Goal: Transaction & Acquisition: Purchase product/service

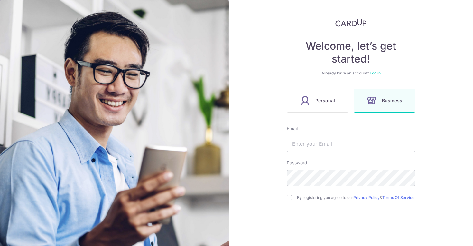
scroll to position [28, 0]
click at [328, 92] on label "Personal" at bounding box center [318, 100] width 62 height 24
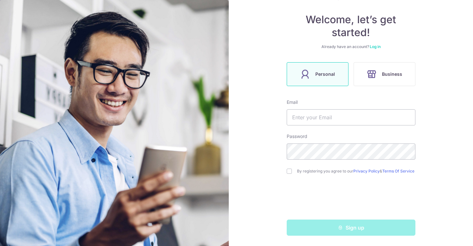
scroll to position [56, 0]
click at [317, 112] on input "text" at bounding box center [351, 117] width 129 height 16
type input "[EMAIL_ADDRESS][DOMAIN_NAME]"
click at [271, 182] on div "Welcome, let’s get started! Already have an account? Log in Personal Business E…" at bounding box center [351, 123] width 244 height 246
click at [289, 171] on input "checkbox" at bounding box center [289, 170] width 5 height 5
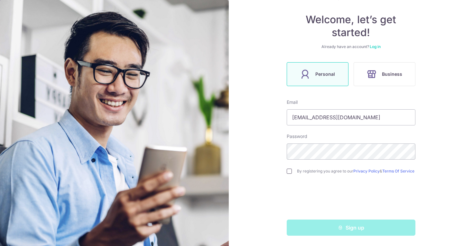
checkbox input "true"
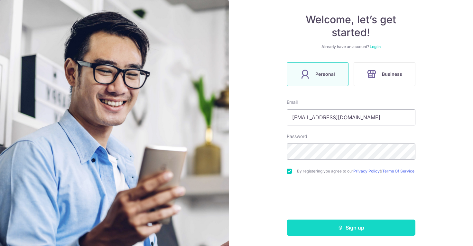
click at [311, 230] on button "Sign up" at bounding box center [351, 227] width 129 height 16
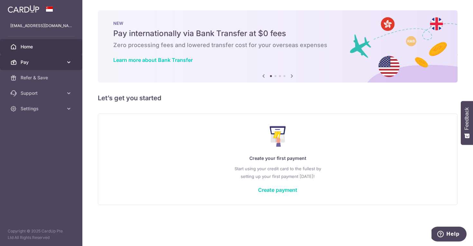
click at [48, 65] on span "Pay" at bounding box center [42, 62] width 42 height 6
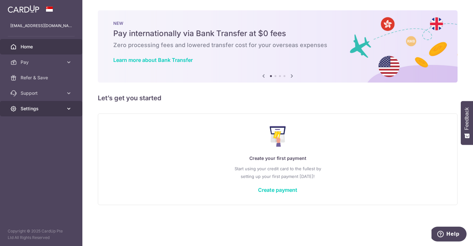
click at [42, 115] on link "Settings" at bounding box center [41, 108] width 82 height 15
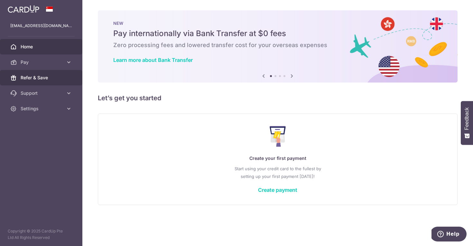
click at [38, 73] on link "Refer & Save" at bounding box center [41, 77] width 82 height 15
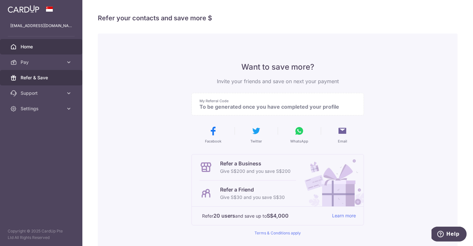
click at [42, 46] on span "Home" at bounding box center [42, 46] width 42 height 6
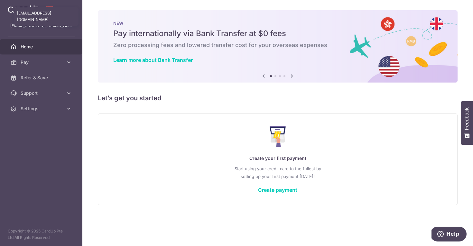
click at [45, 24] on p "[EMAIL_ADDRESS][DOMAIN_NAME]" at bounding box center [41, 26] width 62 height 6
click at [30, 10] on img at bounding box center [24, 9] width 32 height 8
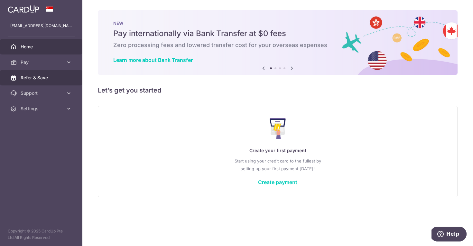
click at [27, 83] on link "Refer & Save" at bounding box center [41, 77] width 82 height 15
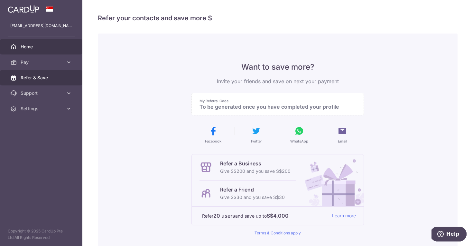
click at [51, 50] on link "Home" at bounding box center [41, 46] width 82 height 15
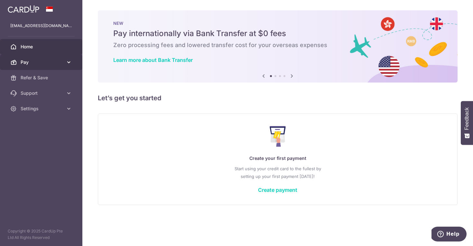
click at [31, 61] on span "Pay" at bounding box center [42, 62] width 42 height 6
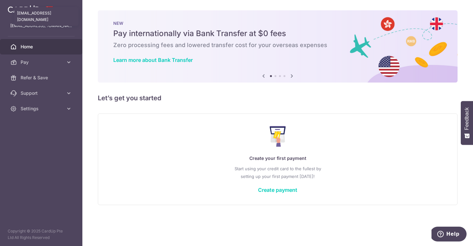
click at [38, 27] on p "[EMAIL_ADDRESS][DOMAIN_NAME]" at bounding box center [41, 26] width 62 height 6
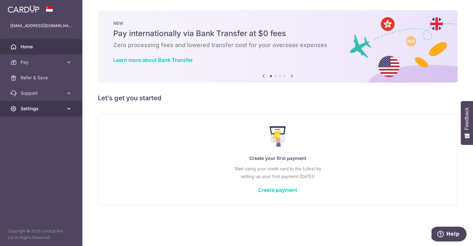
click at [28, 111] on span "Settings" at bounding box center [42, 108] width 42 height 6
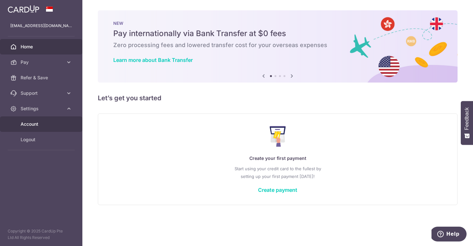
click at [28, 125] on span "Account" at bounding box center [42, 124] width 42 height 6
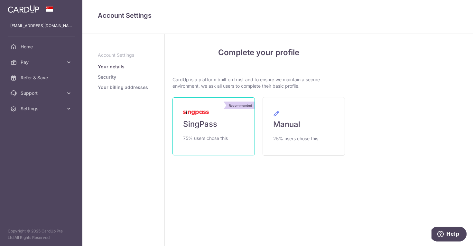
click at [203, 117] on link "Recommended SingPass 75% users chose this" at bounding box center [214, 126] width 82 height 58
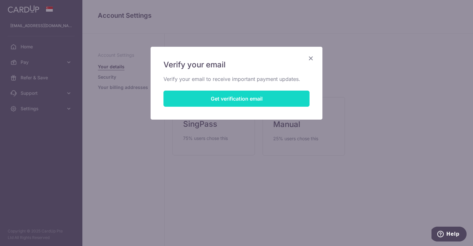
click at [212, 99] on button "Get verification email" at bounding box center [237, 98] width 146 height 16
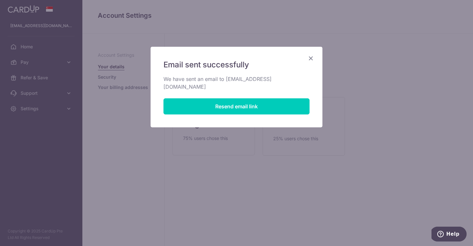
click at [312, 58] on icon "Close" at bounding box center [311, 58] width 8 height 8
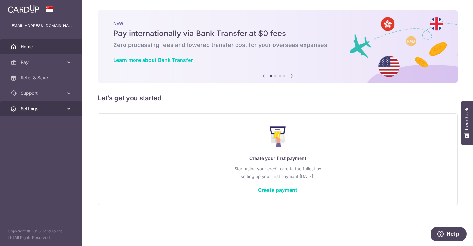
click at [32, 105] on span "Settings" at bounding box center [42, 108] width 42 height 6
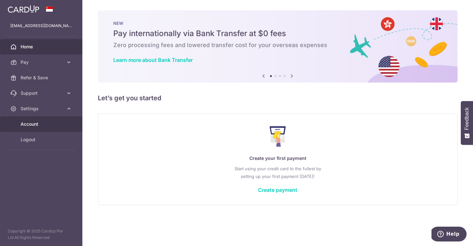
click at [31, 125] on span "Account" at bounding box center [42, 124] width 42 height 6
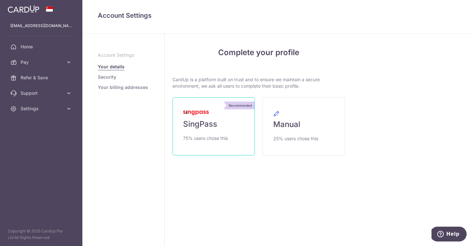
click at [227, 127] on link "Recommended SingPass 75% users chose this" at bounding box center [214, 126] width 82 height 58
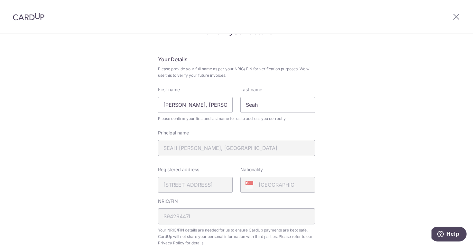
scroll to position [27, 0]
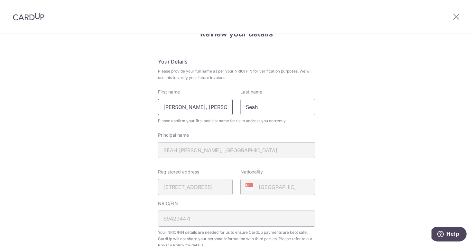
drag, startPoint x: 216, startPoint y: 106, endPoint x: 133, endPoint y: 104, distance: 83.7
type input "Sherbelle"
click at [101, 131] on div "Review your details Your Details Please provide your full name as per your NRIC…" at bounding box center [236, 228] width 473 height 443
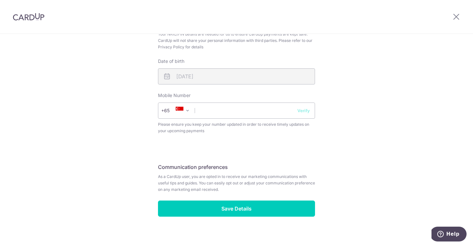
scroll to position [230, 0]
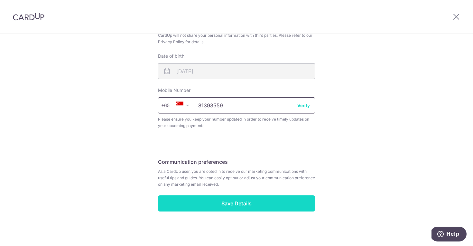
type input "81393559"
click at [240, 196] on input "Save Details" at bounding box center [236, 203] width 157 height 16
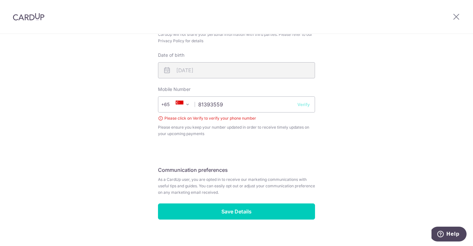
click at [302, 105] on button "Verify" at bounding box center [303, 104] width 13 height 6
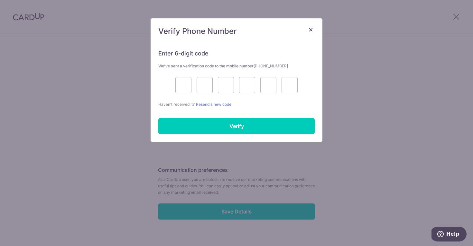
click at [175, 80] on div at bounding box center [236, 85] width 156 height 16
click at [181, 85] on input "text" at bounding box center [183, 85] width 16 height 16
type input "1"
type input "5"
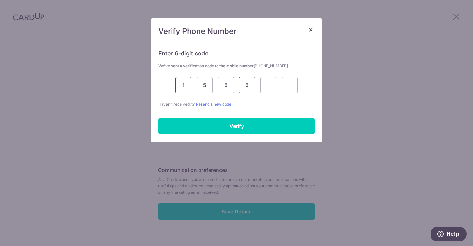
type input "5"
type input "7"
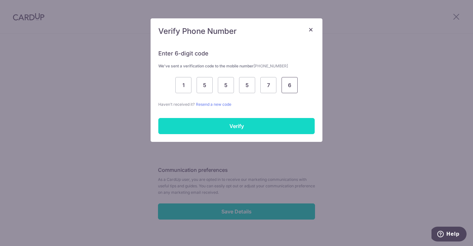
type input "6"
click at [180, 123] on input "Verify" at bounding box center [236, 126] width 156 height 16
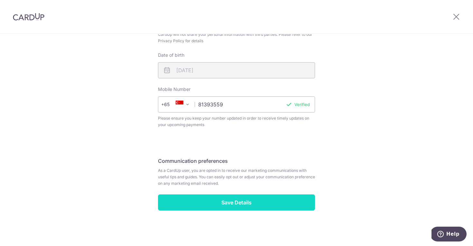
click at [193, 203] on input "Save Details" at bounding box center [236, 202] width 157 height 16
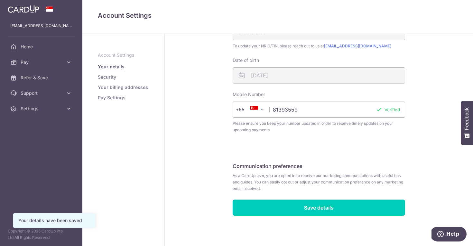
scroll to position [167, 0]
click at [107, 77] on link "Security" at bounding box center [107, 77] width 18 height 6
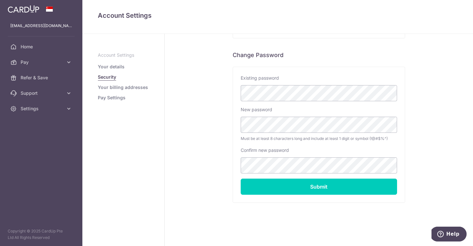
scroll to position [118, 0]
click at [122, 89] on link "Your billing addresses" at bounding box center [123, 87] width 50 height 6
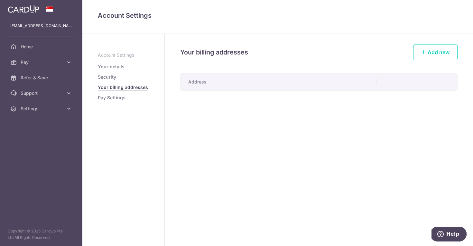
click at [116, 98] on link "Pay Settings" at bounding box center [112, 97] width 28 height 6
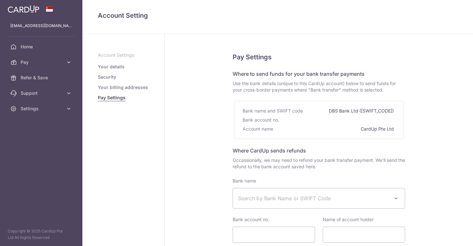
select select
click at [123, 84] on ul "Account Settings Your details Security Your billing addresses Pay Settings" at bounding box center [123, 76] width 51 height 49
click at [123, 85] on link "Your billing addresses" at bounding box center [123, 87] width 50 height 6
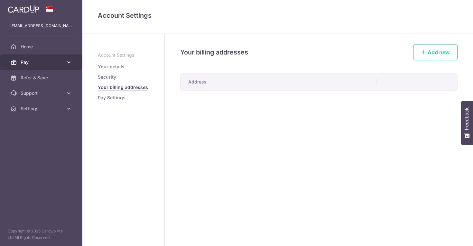
click at [47, 63] on span "Pay" at bounding box center [42, 62] width 42 height 6
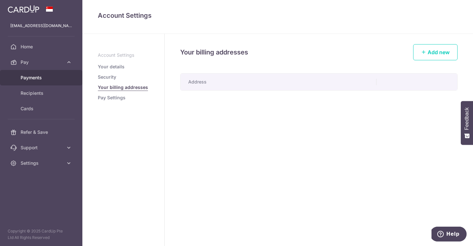
click at [40, 78] on span "Payments" at bounding box center [42, 77] width 42 height 6
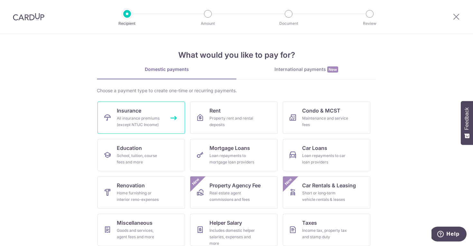
click at [169, 122] on link "Insurance All insurance premiums (except NTUC Income)" at bounding box center [142, 117] width 88 height 32
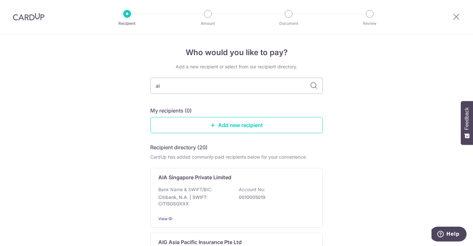
type input "aia"
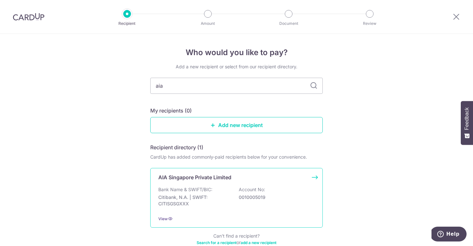
click at [210, 196] on p "Citibank, N.A. | SWIFT: CITISGSGXXX" at bounding box center [194, 200] width 72 height 13
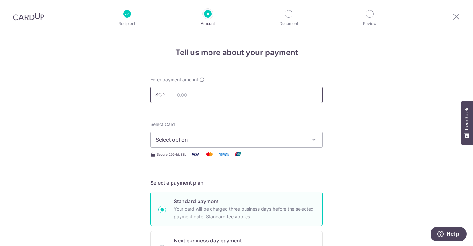
click at [194, 90] on input "text" at bounding box center [236, 95] width 173 height 16
paste input "S$2,090.02"
type input "2,090.02"
click at [195, 142] on span "Select option" at bounding box center [231, 140] width 150 height 8
click at [189, 157] on span "Add credit card" at bounding box center [242, 157] width 150 height 6
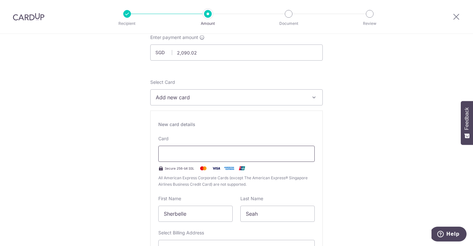
scroll to position [43, 0]
click at [184, 208] on input "Sherbelle" at bounding box center [195, 213] width 74 height 16
type input "Heng"
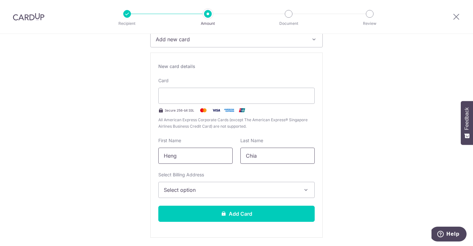
scroll to position [105, 0]
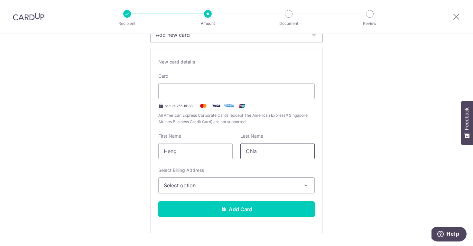
type input "Chia"
click at [177, 192] on button "Select option" at bounding box center [236, 185] width 156 height 16
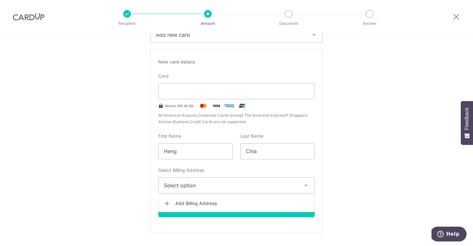
click at [178, 204] on span "Add Billing Address" at bounding box center [242, 203] width 134 height 6
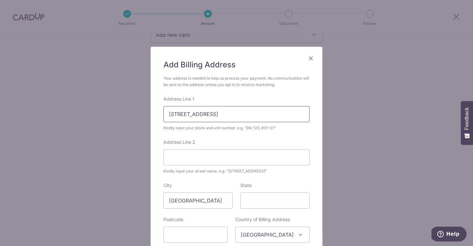
drag, startPoint x: 180, startPoint y: 114, endPoint x: 220, endPoint y: 116, distance: 39.6
click at [220, 116] on input "196A Boon Lay Drive 14-129" at bounding box center [237, 114] width 146 height 16
click at [166, 111] on input "196A, #14-129" at bounding box center [237, 114] width 146 height 16
type input "Blk 196A, #14-129"
click at [179, 158] on input "Address Line 2" at bounding box center [237, 157] width 146 height 16
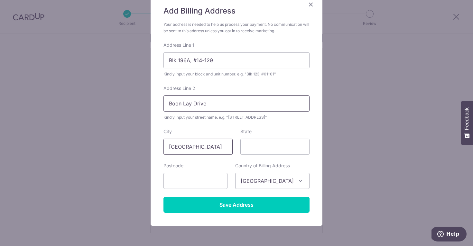
scroll to position [55, 0]
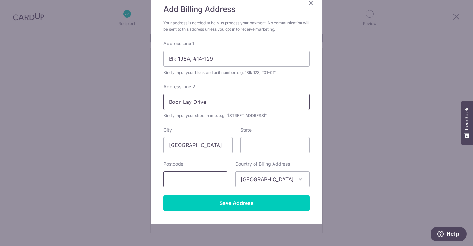
type input "Boon Lay Drive"
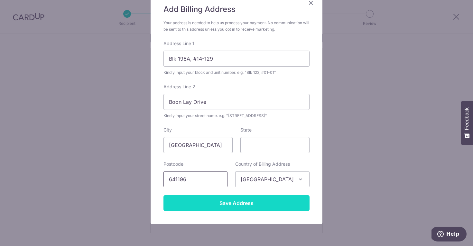
type input "641196"
click at [224, 199] on input "Save Address" at bounding box center [237, 203] width 146 height 16
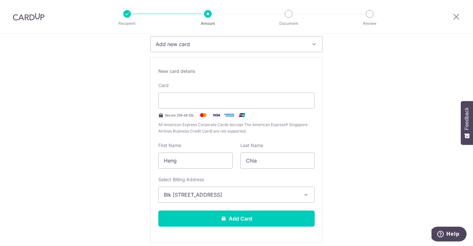
scroll to position [96, 0]
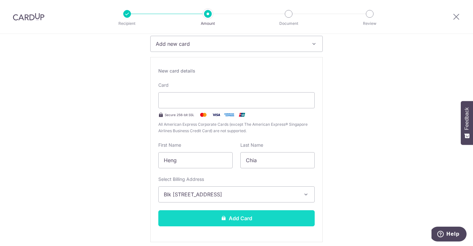
click at [215, 218] on button "Add Card" at bounding box center [236, 218] width 156 height 16
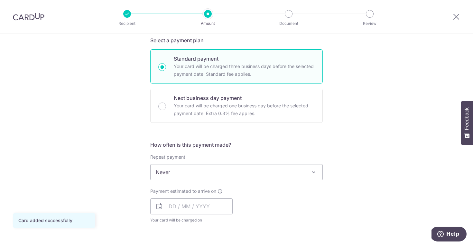
scroll to position [144, 0]
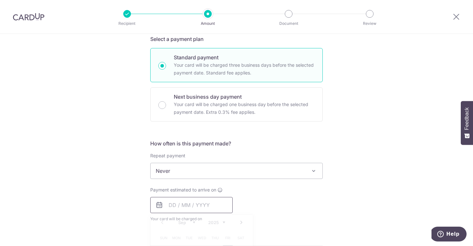
click at [202, 204] on input "text" at bounding box center [191, 205] width 82 height 16
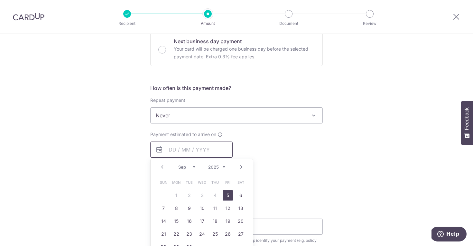
scroll to position [200, 0]
click at [225, 195] on link "5" at bounding box center [228, 194] width 10 height 10
type input "[DATE]"
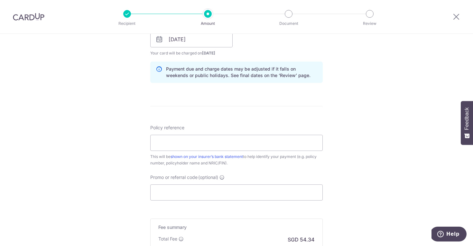
scroll to position [309, 0]
click at [201, 145] on input "Policy reference" at bounding box center [236, 142] width 173 height 16
paste input "L549127910"
type input "L549127910"
click at [127, 170] on div "Tell us more about your payment Enter payment amount SGD 2,090.02 2090.02 Card …" at bounding box center [236, 28] width 473 height 609
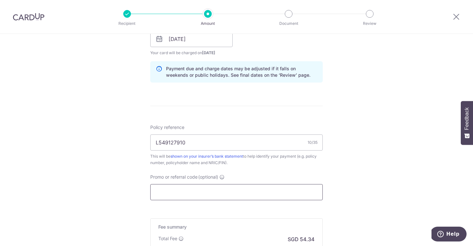
click at [206, 197] on input "Promo or referral code (optional)" at bounding box center [236, 192] width 173 height 16
paste input "MILELION"
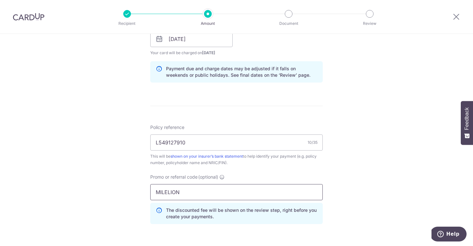
type input "MILELION"
click at [129, 197] on div "Tell us more about your payment Enter payment amount SGD 2,090.02 2090.02 Card …" at bounding box center [236, 43] width 473 height 638
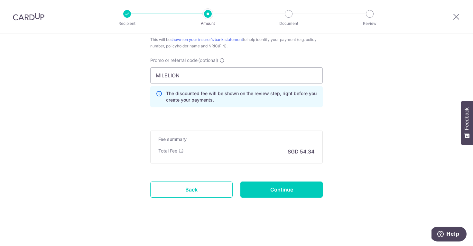
scroll to position [426, 0]
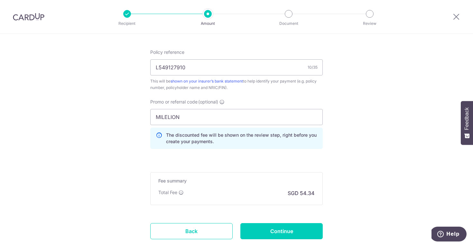
scroll to position [385, 0]
click at [283, 227] on input "Continue" at bounding box center [281, 230] width 82 height 16
type input "Create Schedule"
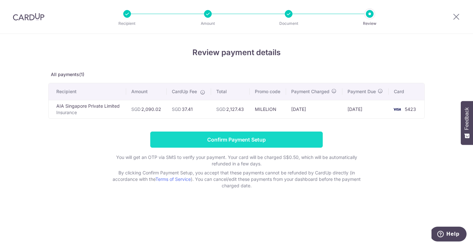
click at [275, 142] on input "Confirm Payment Setup" at bounding box center [236, 139] width 173 height 16
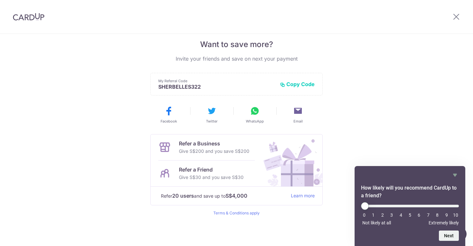
scroll to position [132, 0]
click at [256, 110] on icon at bounding box center [255, 111] width 10 height 10
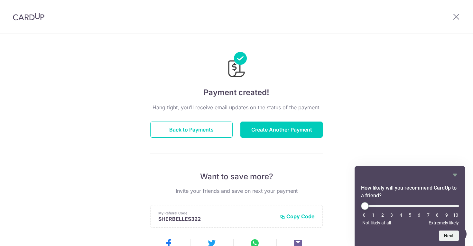
scroll to position [0, 0]
click at [208, 127] on button "Back to Payments" at bounding box center [191, 129] width 82 height 16
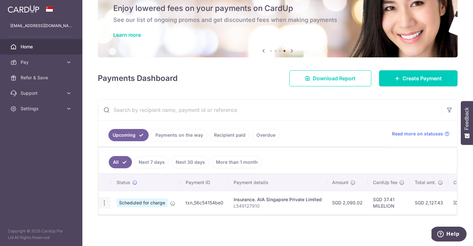
click at [106, 202] on icon "button" at bounding box center [104, 202] width 7 height 7
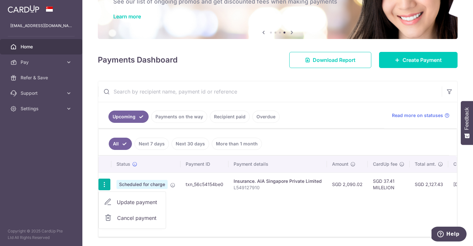
scroll to position [46, 0]
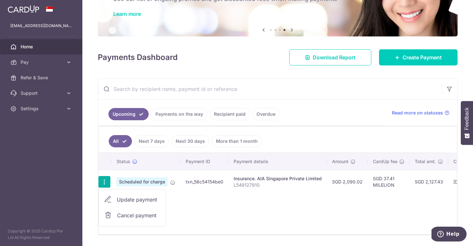
click at [143, 198] on span "Update payment" at bounding box center [139, 199] width 44 height 8
radio input "true"
type input "2,090.02"
type input "05/09/2025"
type input "L549127910"
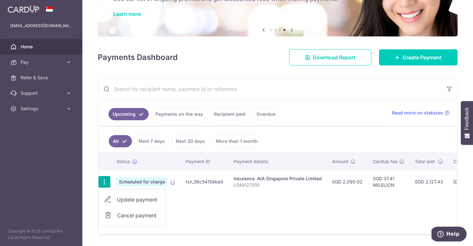
type input "MILELION"
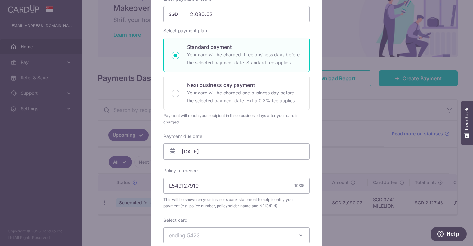
scroll to position [112, 0]
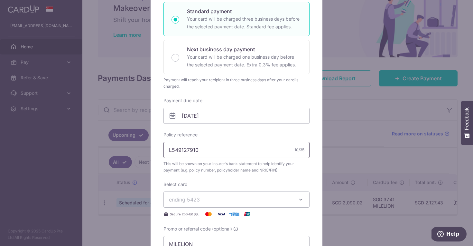
click at [229, 153] on input "L549127910" at bounding box center [237, 150] width 146 height 16
paste input "SEAH XIU XUAN, SHERBELLE"
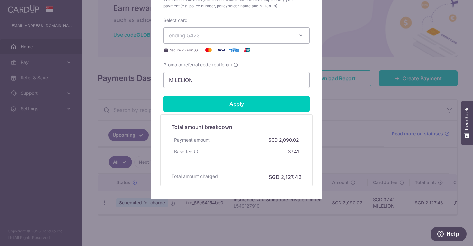
scroll to position [276, 0]
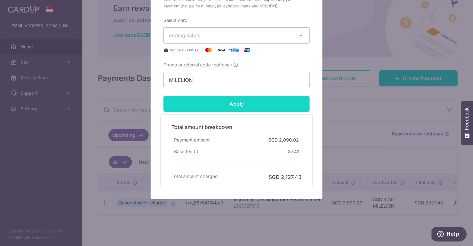
click at [229, 106] on input "Apply" at bounding box center [237, 104] width 146 height 16
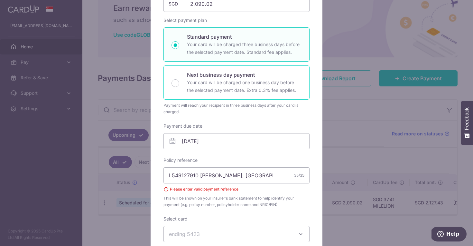
scroll to position [88, 0]
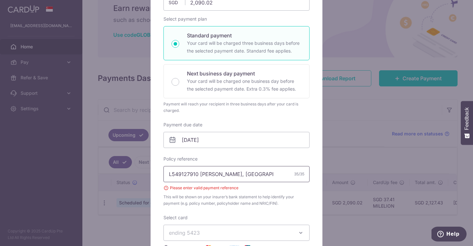
click at [241, 178] on input "L549127910 SEAH XIU XUAN, SHERBELLE" at bounding box center [237, 174] width 146 height 16
click at [243, 174] on input "L549127910 SEAH XIU XUAN, SHERBELLE" at bounding box center [237, 174] width 146 height 16
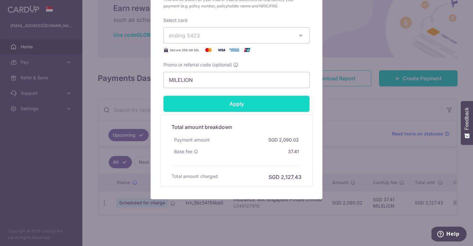
type input "L549127910 SEAH [PERSON_NAME]"
click at [238, 105] on input "Apply" at bounding box center [237, 104] width 146 height 16
type input "Successfully Applied"
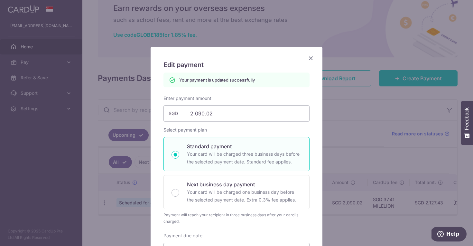
scroll to position [0, 0]
click at [311, 59] on icon "Close" at bounding box center [311, 58] width 8 height 8
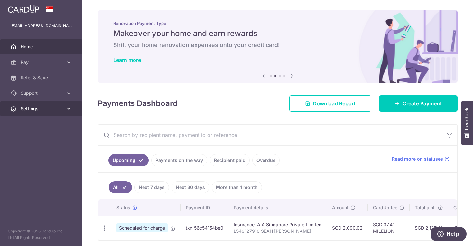
click at [27, 110] on span "Settings" at bounding box center [42, 108] width 42 height 6
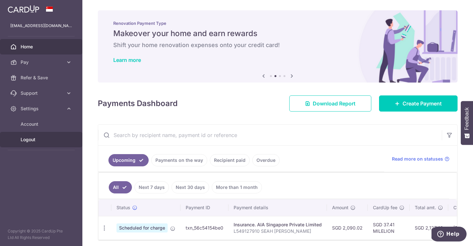
click at [26, 137] on span "Logout" at bounding box center [42, 139] width 42 height 6
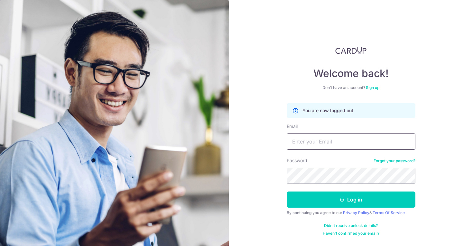
type input "[EMAIL_ADDRESS][DOMAIN_NAME]"
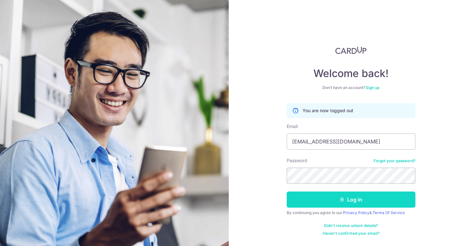
click at [345, 194] on button "Log in" at bounding box center [351, 199] width 129 height 16
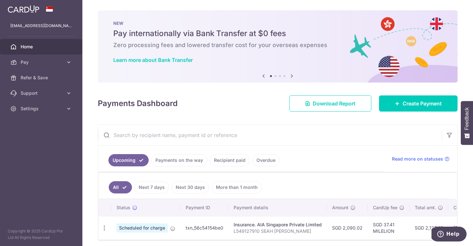
click at [294, 73] on icon at bounding box center [292, 76] width 8 height 8
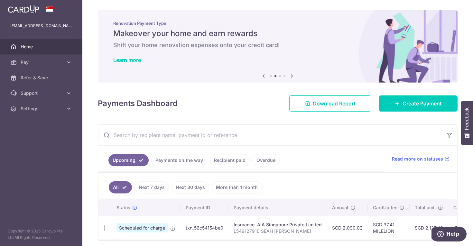
click at [294, 73] on icon at bounding box center [292, 76] width 8 height 8
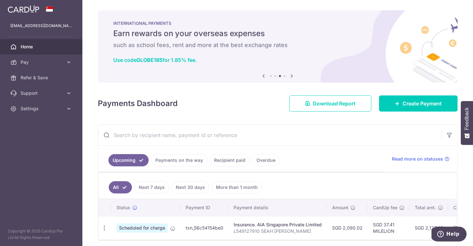
click at [294, 73] on icon at bounding box center [292, 76] width 8 height 8
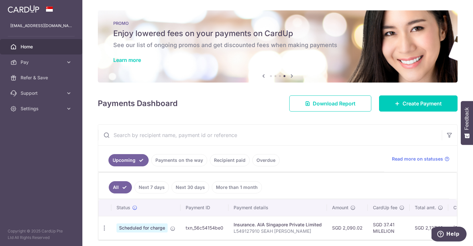
click at [294, 73] on icon at bounding box center [292, 76] width 8 height 8
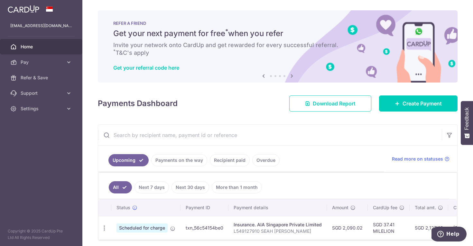
click at [294, 73] on icon at bounding box center [292, 76] width 8 height 8
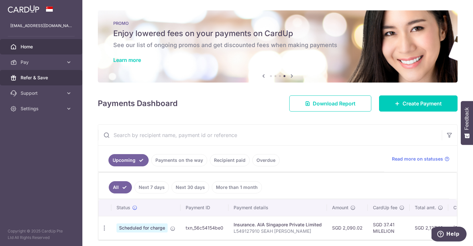
click at [30, 76] on span "Refer & Save" at bounding box center [42, 77] width 42 height 6
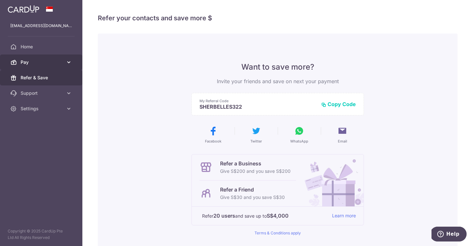
click at [48, 57] on link "Pay" at bounding box center [41, 61] width 82 height 15
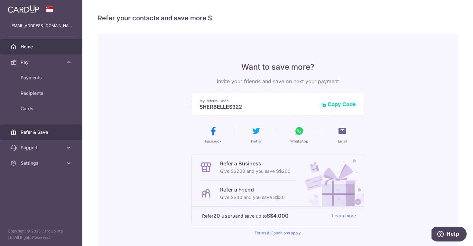
click at [36, 49] on span "Home" at bounding box center [42, 46] width 42 height 6
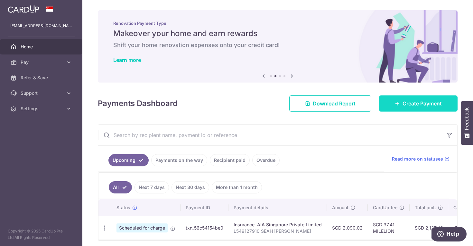
click at [433, 100] on span "Create Payment" at bounding box center [422, 103] width 39 height 8
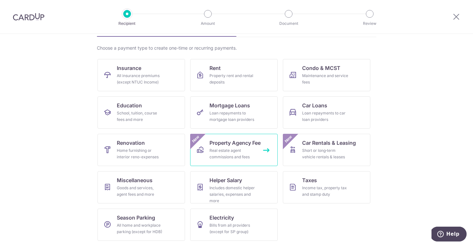
scroll to position [42, 0]
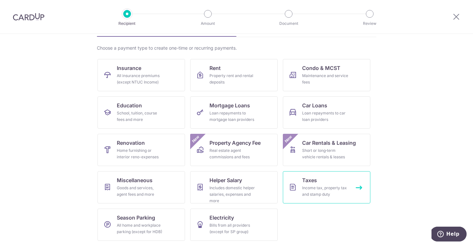
click at [302, 184] on span "Taxes" at bounding box center [309, 180] width 15 height 8
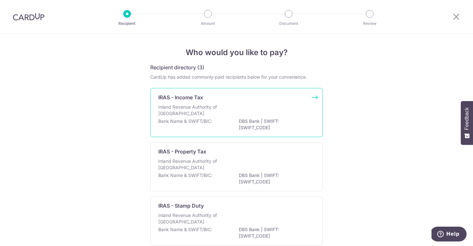
click at [199, 119] on p "Bank Name & SWIFT/BIC:" at bounding box center [185, 121] width 54 height 6
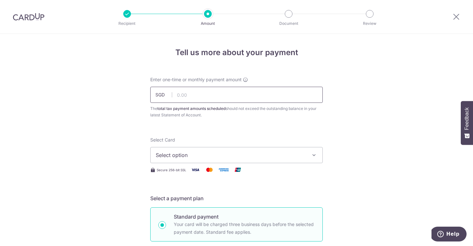
click at [193, 93] on input "text" at bounding box center [236, 95] width 173 height 16
type input "506.43"
click at [176, 153] on span "Select option" at bounding box center [231, 155] width 150 height 8
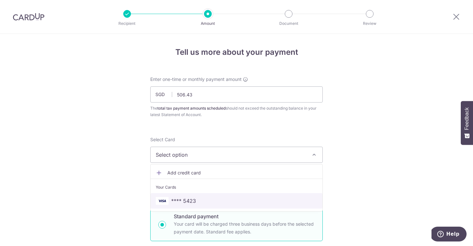
click at [178, 201] on span "**** 5423" at bounding box center [183, 201] width 25 height 8
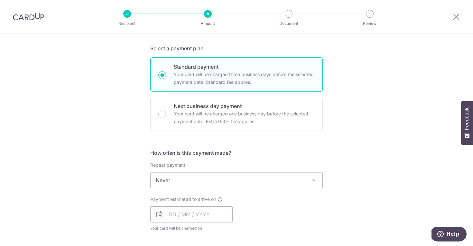
scroll to position [155, 0]
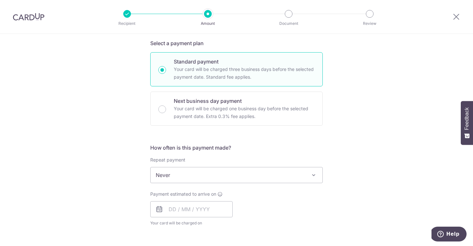
click at [179, 171] on span "Never" at bounding box center [237, 174] width 172 height 15
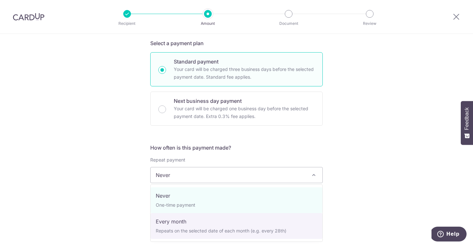
select select "3"
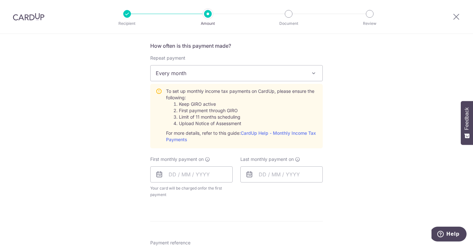
scroll to position [268, 0]
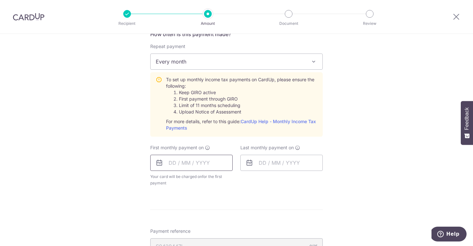
click at [177, 165] on input "text" at bounding box center [191, 163] width 82 height 16
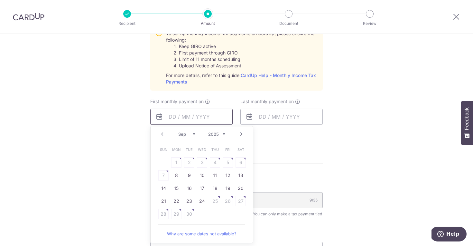
scroll to position [321, 0]
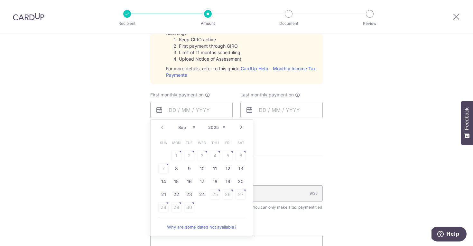
click at [244, 130] on link "Next" at bounding box center [242, 127] width 8 height 8
click at [161, 126] on link "Prev" at bounding box center [162, 127] width 8 height 8
click at [203, 193] on link "24" at bounding box center [202, 194] width 10 height 10
type input "[DATE]"
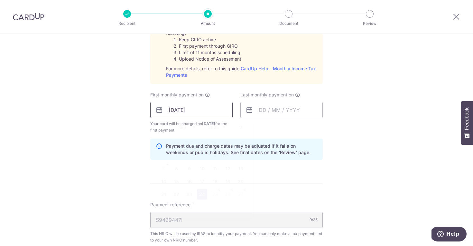
click at [202, 114] on input "[DATE]" at bounding box center [191, 110] width 82 height 16
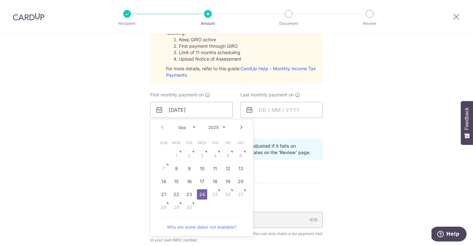
click at [241, 127] on link "Next" at bounding box center [242, 127] width 8 height 8
click at [161, 125] on link "Prev" at bounding box center [162, 127] width 8 height 8
click at [139, 152] on div "Tell us more about your payment Enter one-time or monthly payment amount SGD 50…" at bounding box center [236, 62] width 473 height 698
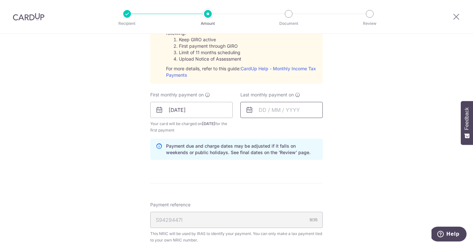
click at [268, 110] on input "text" at bounding box center [281, 110] width 82 height 16
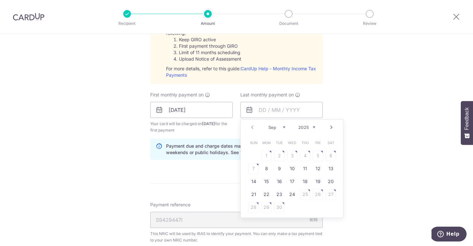
click at [332, 131] on link "Next" at bounding box center [332, 127] width 8 height 8
click at [332, 129] on link "Next" at bounding box center [332, 127] width 8 height 8
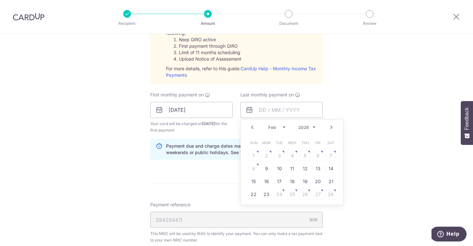
click at [332, 129] on link "Next" at bounding box center [332, 127] width 8 height 8
click at [277, 196] on link "24" at bounding box center [279, 194] width 10 height 10
type input "[DATE]"
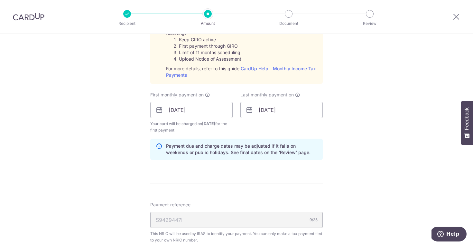
click at [143, 176] on div "Tell us more about your payment Enter one-time or monthly payment amount SGD 50…" at bounding box center [236, 62] width 473 height 698
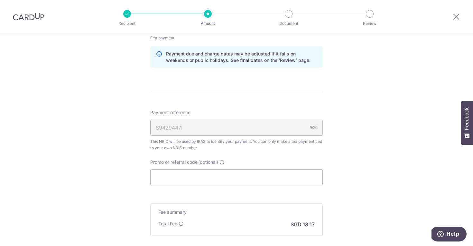
scroll to position [414, 0]
click at [178, 169] on input "Promo or referral code (optional)" at bounding box center [236, 176] width 173 height 16
paste input "OFF225"
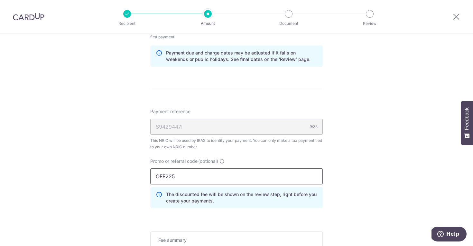
type input "OFF225"
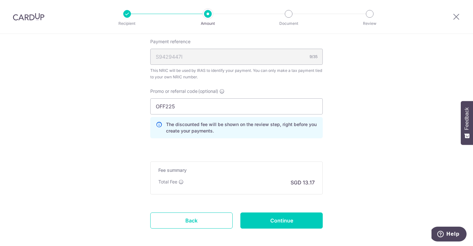
scroll to position [490, 0]
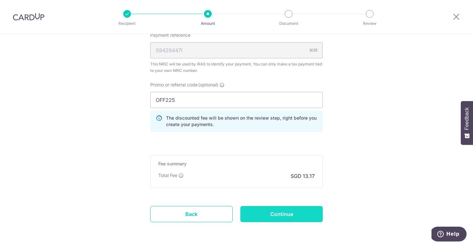
click at [266, 217] on input "Continue" at bounding box center [281, 214] width 82 height 16
type input "Create Schedule"
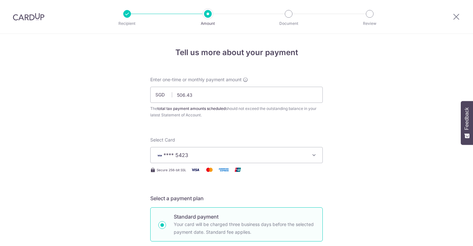
scroll to position [424, 0]
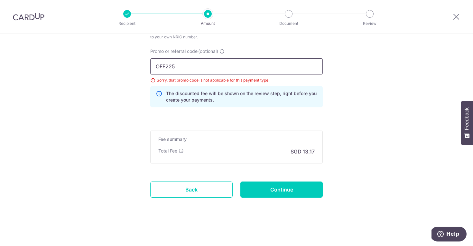
click at [193, 66] on input "OFF225" at bounding box center [236, 66] width 173 height 16
type input "REC185"
click at [257, 187] on input "Continue" at bounding box center [281, 189] width 82 height 16
type input "Update Schedule"
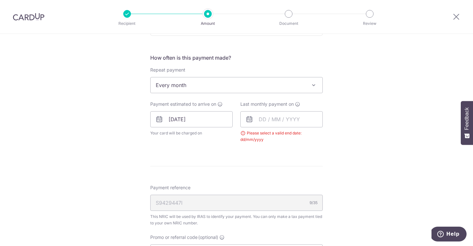
scroll to position [243, 0]
click at [274, 116] on input "text" at bounding box center [281, 121] width 82 height 16
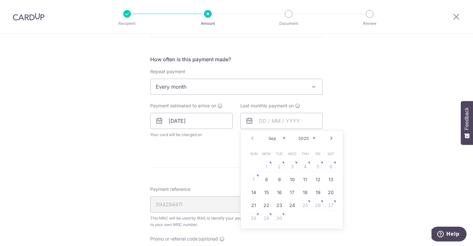
click at [329, 140] on link "Next" at bounding box center [332, 138] width 8 height 8
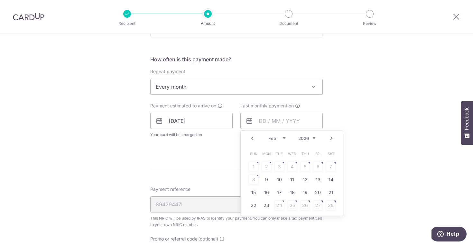
click at [329, 140] on link "Next" at bounding box center [332, 138] width 8 height 8
click at [277, 206] on link "24" at bounding box center [279, 205] width 10 height 10
type input "[DATE]"
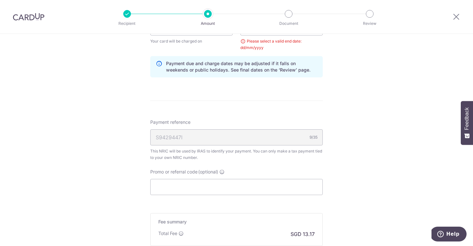
scroll to position [351, 0]
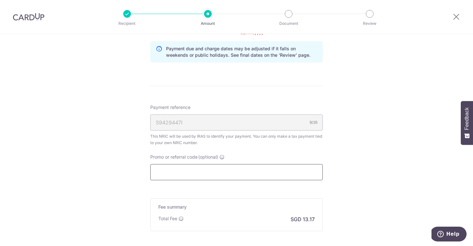
click at [176, 168] on input "Promo or referral code (optional)" at bounding box center [236, 172] width 173 height 16
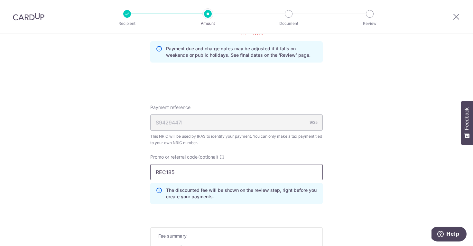
type input "REC185"
click at [338, 204] on div "Tell us more about your payment Enter one-time or monthly payment amount SGD 50…" at bounding box center [236, 13] width 473 height 660
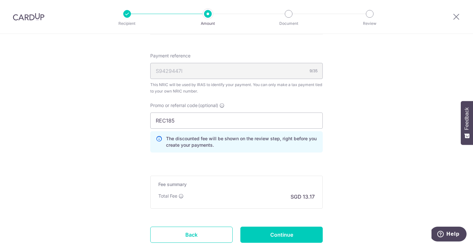
scroll to position [403, 0]
click at [294, 229] on input "Continue" at bounding box center [281, 234] width 82 height 16
type input "Update Schedule"
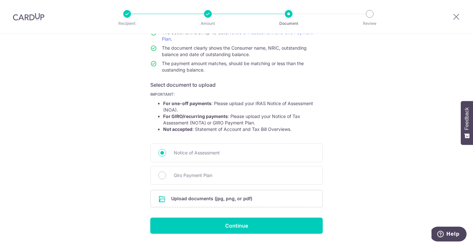
scroll to position [71, 0]
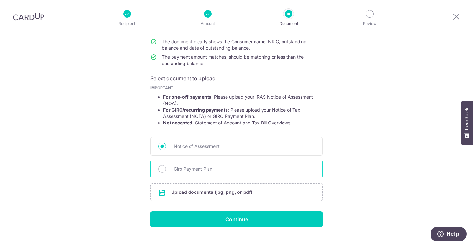
click at [198, 170] on span "Giro Payment Plan" at bounding box center [244, 169] width 141 height 8
click at [166, 170] on input "Giro Payment Plan" at bounding box center [162, 169] width 8 height 8
radio input "true"
click at [213, 194] on input "file" at bounding box center [237, 192] width 172 height 17
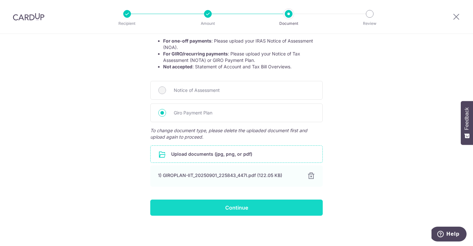
scroll to position [127, 0]
click at [280, 205] on input "Continue" at bounding box center [236, 207] width 173 height 16
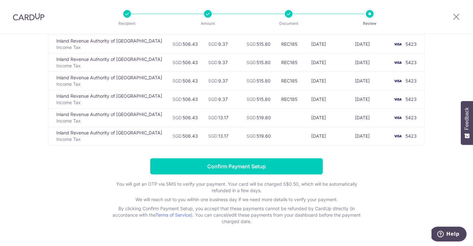
scroll to position [89, 0]
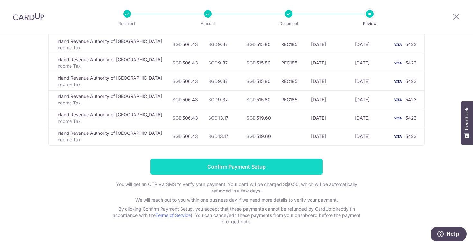
click at [252, 172] on input "Confirm Payment Setup" at bounding box center [236, 166] width 173 height 16
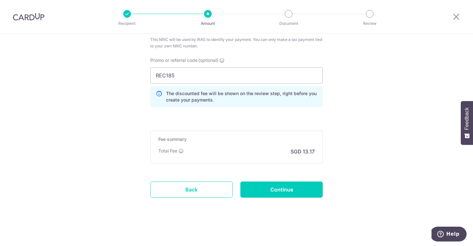
scroll to position [441, 0]
click at [198, 190] on link "Back" at bounding box center [191, 189] width 82 height 16
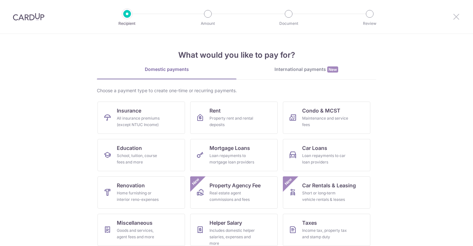
click at [458, 18] on icon at bounding box center [457, 17] width 8 height 8
